Goal: Task Accomplishment & Management: Manage account settings

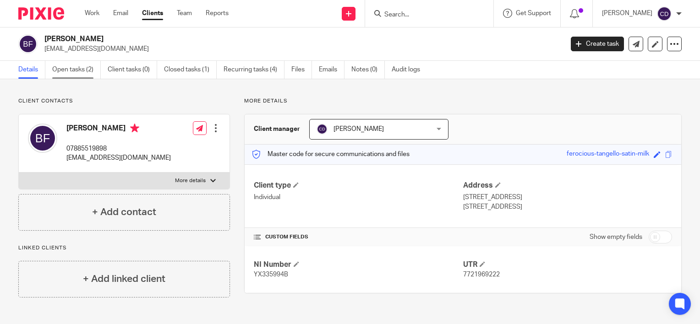
click at [76, 70] on link "Open tasks (2)" at bounding box center [76, 70] width 49 height 18
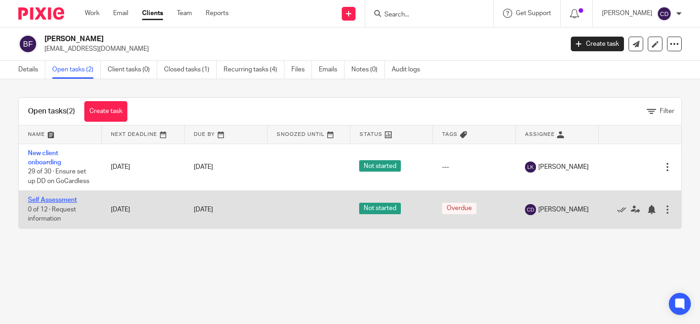
click at [69, 201] on link "Self Assessment" at bounding box center [52, 200] width 49 height 6
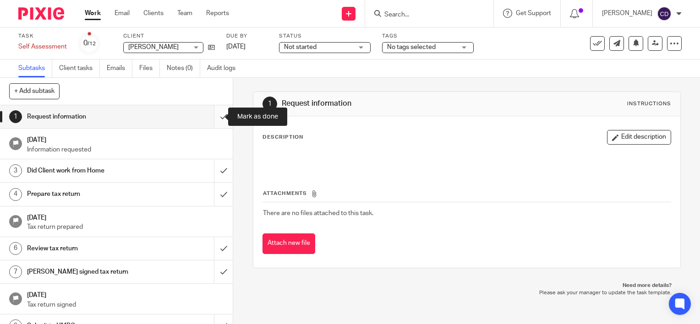
click at [216, 116] on input "submit" at bounding box center [116, 116] width 233 height 23
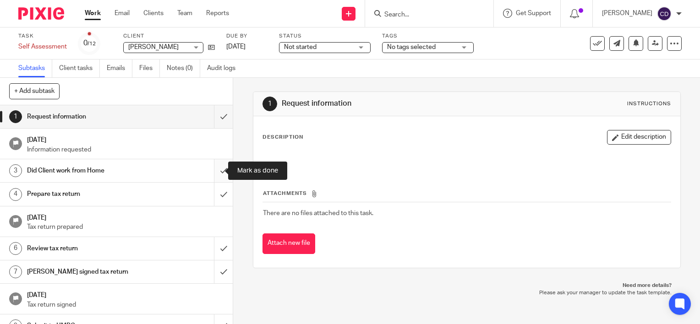
click at [211, 165] on input "submit" at bounding box center [116, 170] width 233 height 23
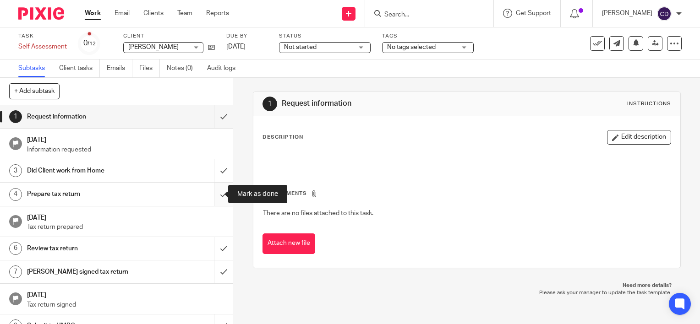
drag, startPoint x: 212, startPoint y: 190, endPoint x: 218, endPoint y: 192, distance: 6.1
click at [212, 190] on input "submit" at bounding box center [116, 194] width 233 height 23
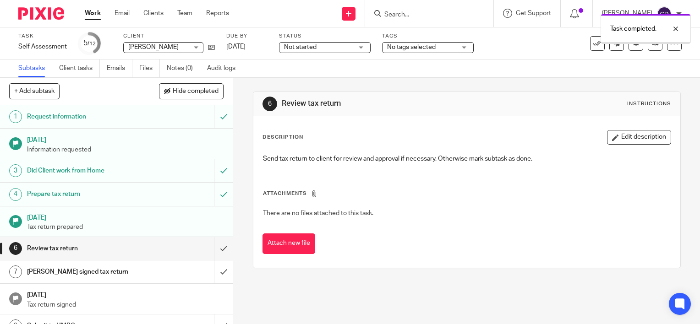
click at [615, 46] on link at bounding box center [616, 43] width 15 height 15
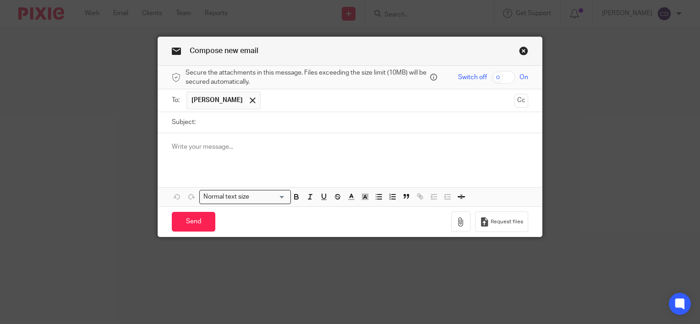
click at [361, 160] on div at bounding box center [350, 151] width 384 height 36
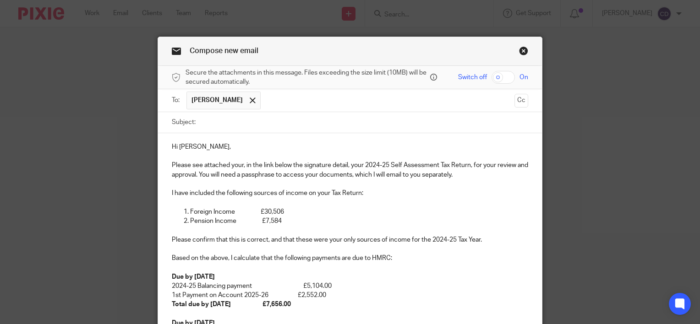
click at [275, 115] on input "Subject:" at bounding box center [364, 122] width 328 height 21
type input "2024-25 Self Assessment Tax Return"
click at [500, 77] on input "checkbox" at bounding box center [502, 77] width 23 height 13
checkbox input "true"
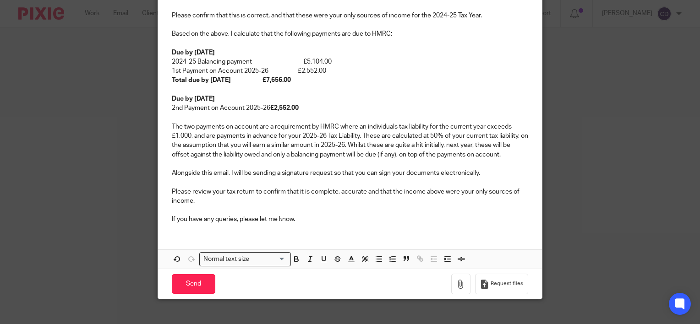
scroll to position [235, 0]
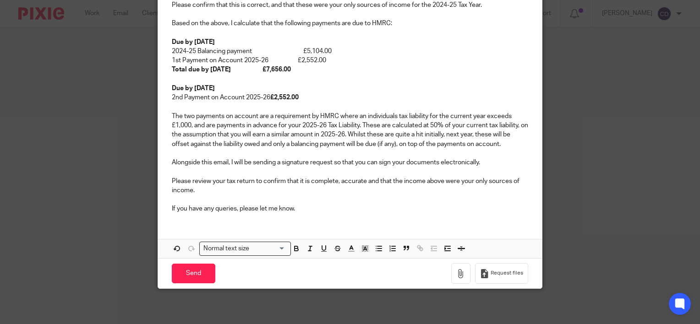
click at [352, 210] on p "If you have any queries, please let me know." at bounding box center [350, 208] width 356 height 9
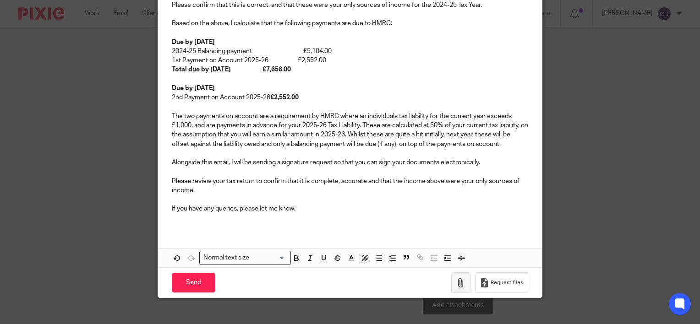
click at [463, 276] on button "button" at bounding box center [460, 282] width 19 height 21
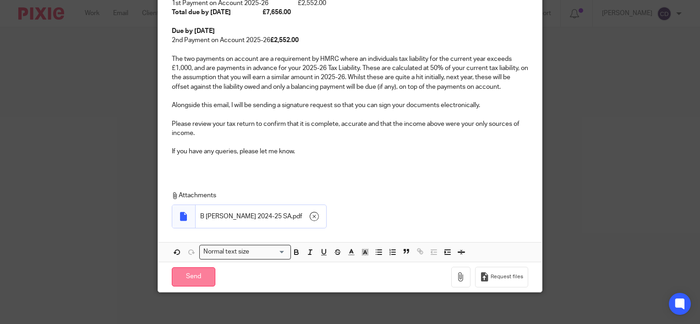
scroll to position [295, 0]
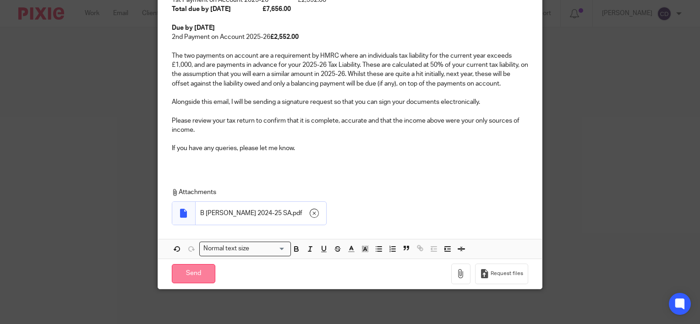
click at [192, 266] on input "Send" at bounding box center [194, 274] width 44 height 20
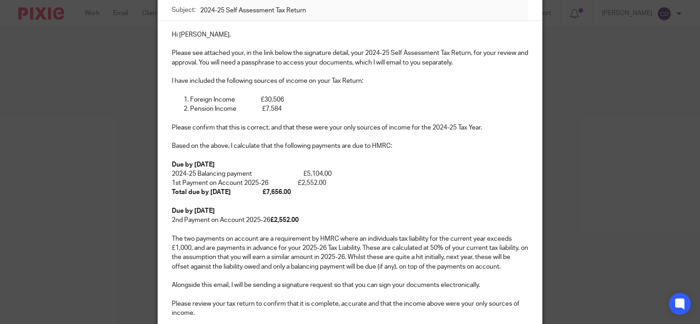
scroll to position [0, 0]
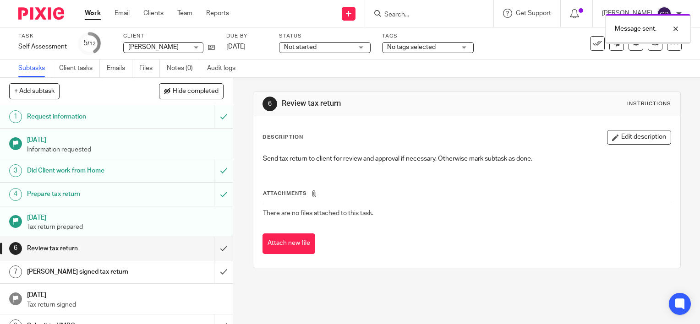
click at [215, 48] on div "Task Self Assessment Save Self Assessment 5 /12 Client Barbara Fisher Barbara F…" at bounding box center [294, 44] width 553 height 22
click at [213, 47] on icon at bounding box center [211, 47] width 7 height 7
click at [355, 13] on link at bounding box center [349, 14] width 14 height 14
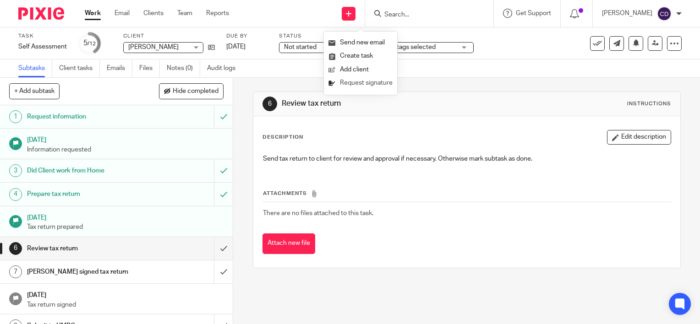
click at [354, 81] on link "Request signature" at bounding box center [360, 82] width 64 height 13
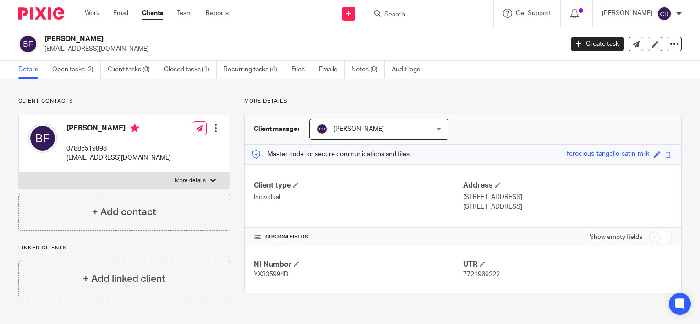
click at [567, 158] on div "ferocious-tangello-satin-milk" at bounding box center [608, 154] width 82 height 11
drag, startPoint x: 550, startPoint y: 151, endPoint x: 643, endPoint y: 153, distance: 93.5
click at [643, 153] on div "Master code for secure communications and files ferocious-tangello-satin-milk S…" at bounding box center [463, 155] width 436 height 20
copy div "ferocious-tangello-satin-milk"
click at [632, 47] on icon at bounding box center [635, 44] width 7 height 7
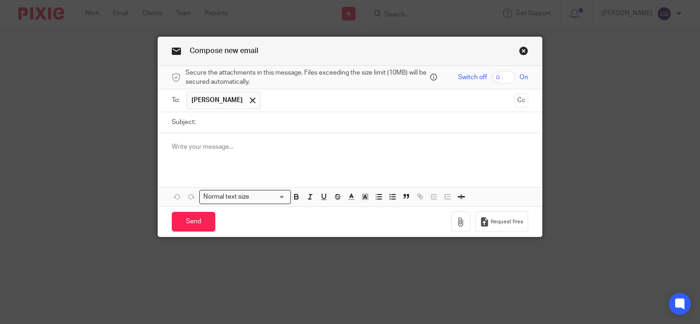
click at [300, 125] on input "Subject:" at bounding box center [364, 122] width 328 height 21
type input "Passphrase"
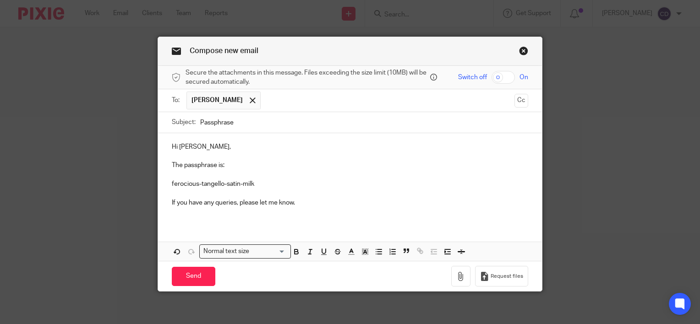
click at [189, 145] on p "Hi [PERSON_NAME]," at bounding box center [350, 146] width 356 height 9
click at [319, 211] on p at bounding box center [350, 211] width 356 height 9
click at [192, 269] on input "Send" at bounding box center [194, 277] width 44 height 20
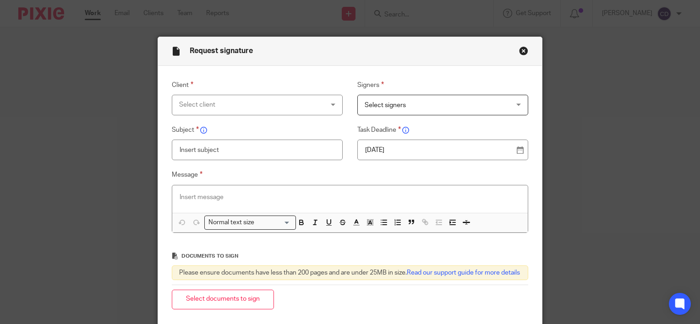
click at [319, 103] on div "Select client" at bounding box center [257, 105] width 171 height 21
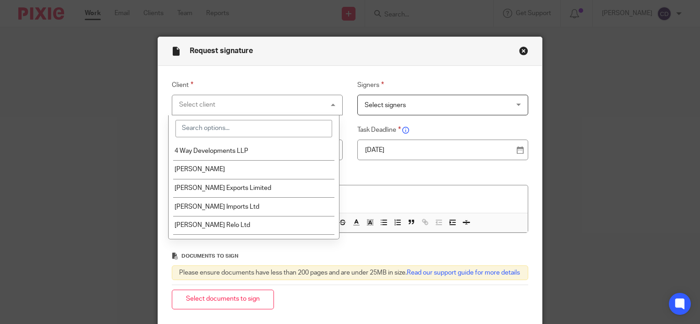
click at [249, 126] on input "search" at bounding box center [253, 128] width 157 height 17
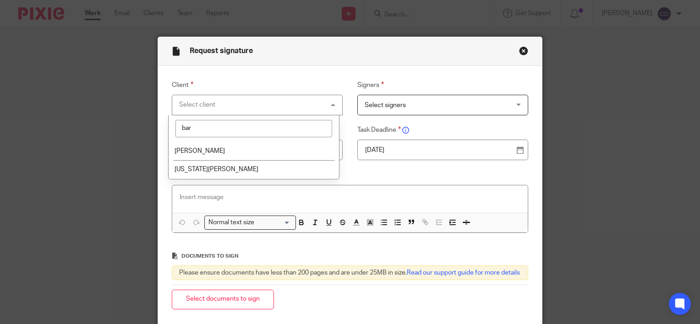
type input "bar"
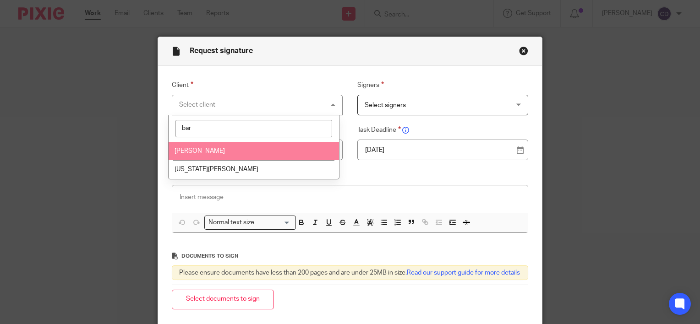
click at [236, 148] on li "[PERSON_NAME]" at bounding box center [254, 151] width 170 height 19
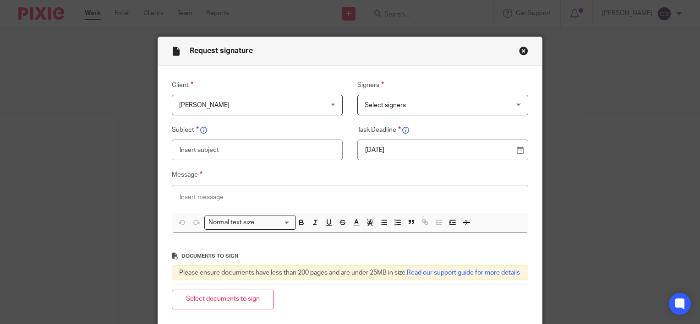
click at [419, 104] on span "Select signers" at bounding box center [430, 104] width 131 height 19
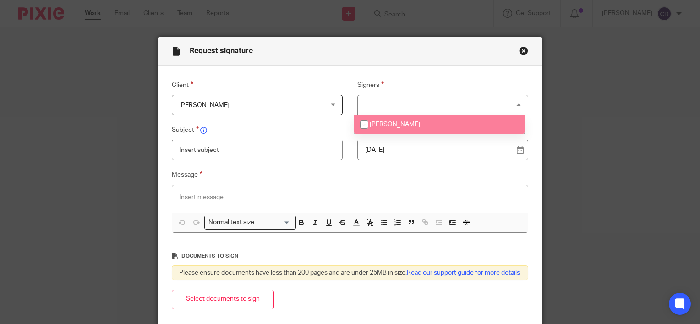
click at [391, 120] on li "[PERSON_NAME]" at bounding box center [439, 124] width 170 height 19
checkbox input "true"
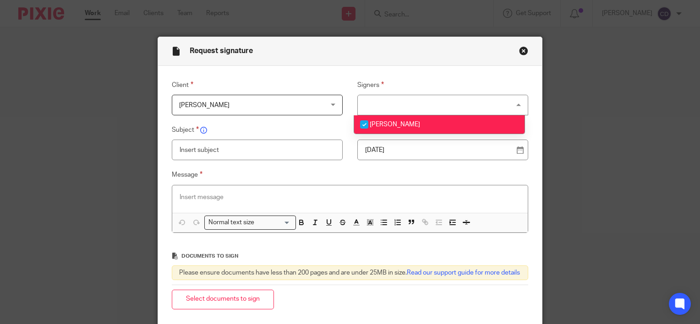
click at [284, 143] on input "text" at bounding box center [257, 150] width 171 height 21
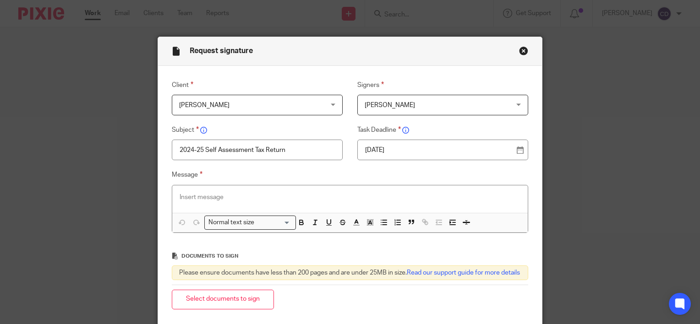
type input "2024-25 Self Assessment Tax Return"
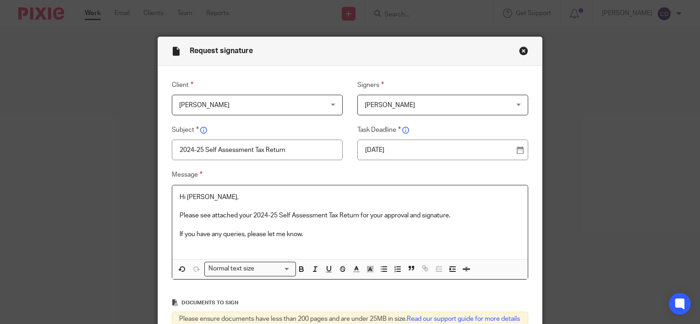
click at [194, 195] on p "Hi [PERSON_NAME]," at bounding box center [350, 197] width 341 height 9
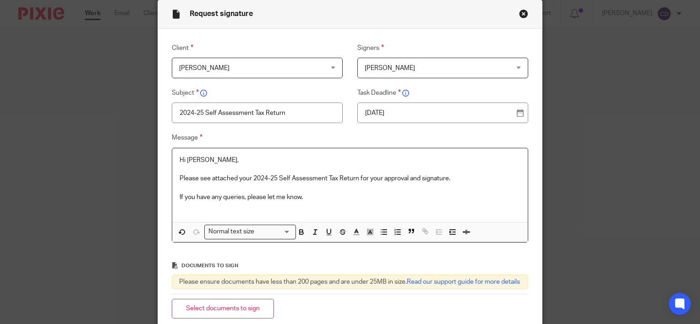
scroll to position [92, 0]
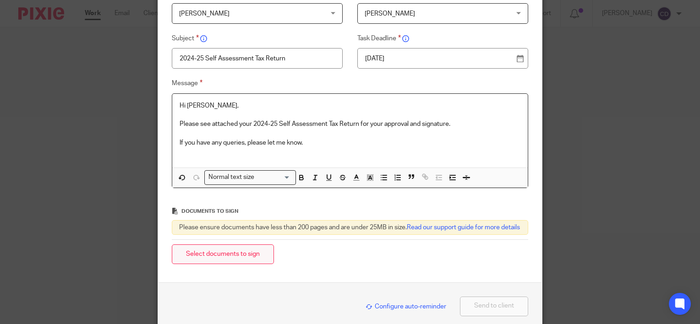
click at [187, 264] on button "Select documents to sign" at bounding box center [223, 255] width 102 height 20
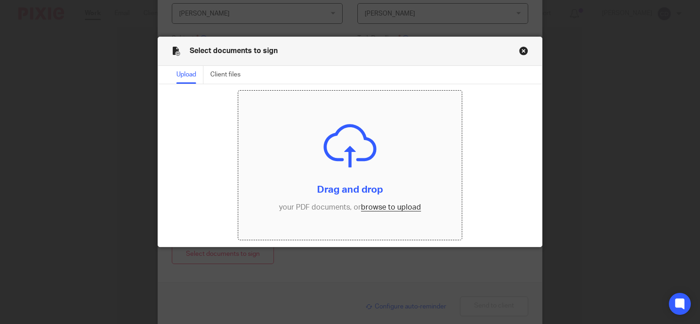
click at [387, 204] on input "file" at bounding box center [349, 165] width 223 height 149
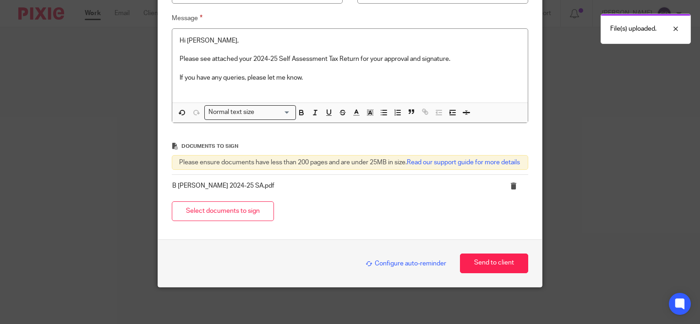
scroll to position [164, 0]
click at [500, 264] on button "Send to client" at bounding box center [494, 264] width 68 height 20
